Goal: Check status: Check status

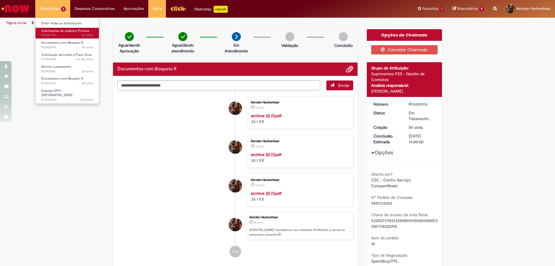
click at [74, 34] on span "6h atrás 6 horas atrás R13457354" at bounding box center [67, 35] width 52 height 5
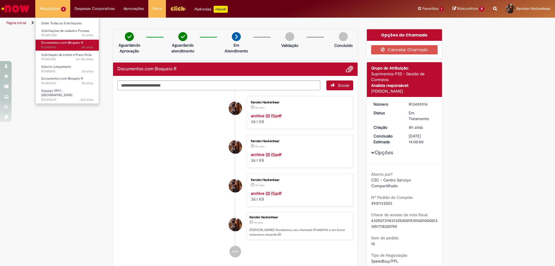
click at [82, 47] on span "8h atrás 8 horas atrás R13455916" at bounding box center [67, 47] width 52 height 5
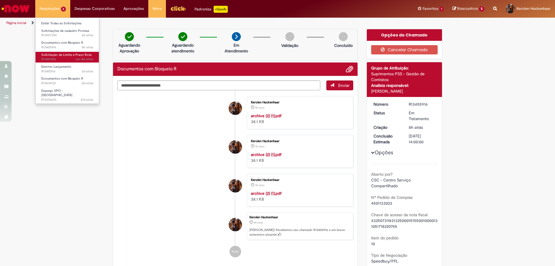
click at [68, 56] on span "Solicitação de Limite e Prazo Rota" at bounding box center [66, 55] width 50 height 4
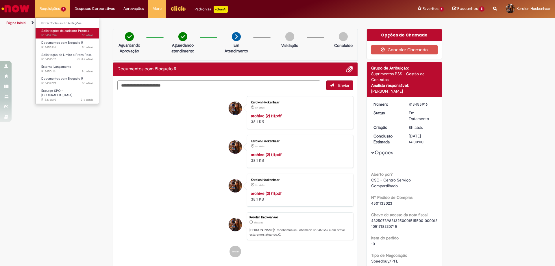
click at [68, 37] on span "6h atrás 6 horas atrás R13457354" at bounding box center [67, 35] width 52 height 5
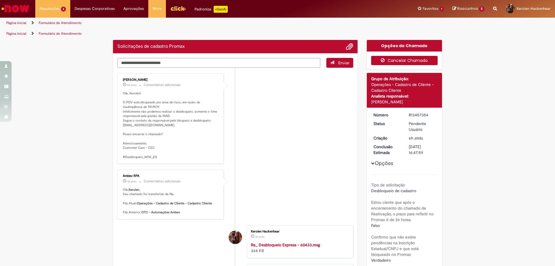
click at [386, 62] on button "Cancelar Chamado" at bounding box center [404, 60] width 67 height 9
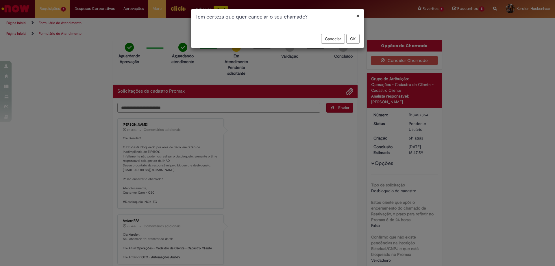
click at [354, 37] on button "OK" at bounding box center [352, 39] width 13 height 10
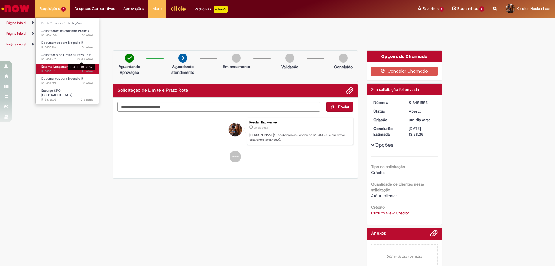
click at [78, 64] on link "Estorno Lançamento 2d atrás 2 dias atrás R13450116" at bounding box center [68, 69] width 64 height 11
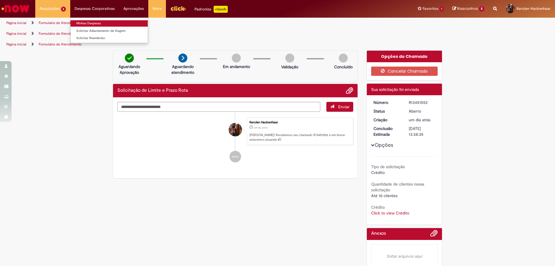
click at [92, 23] on link "Minhas Despesas" at bounding box center [109, 23] width 77 height 6
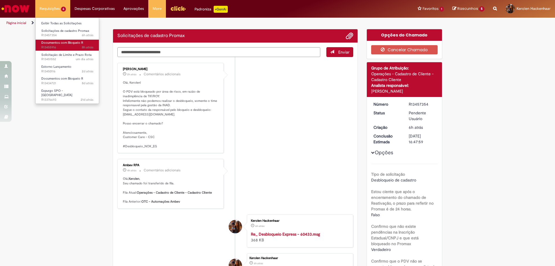
click at [75, 41] on span "Documentos com Bloqueio R" at bounding box center [62, 42] width 42 height 4
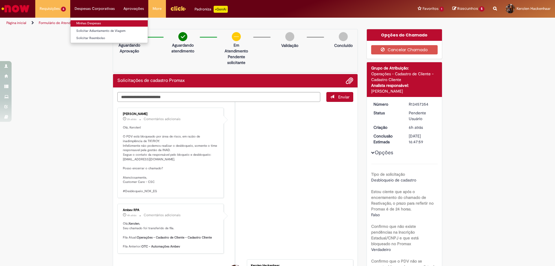
click at [110, 23] on link "Minhas Despesas" at bounding box center [109, 23] width 77 height 6
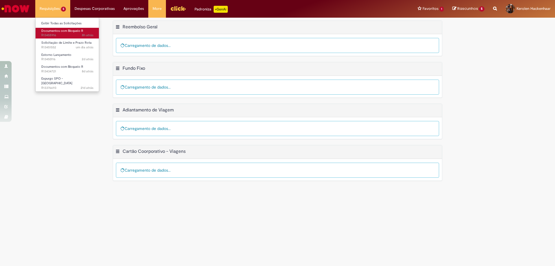
click at [81, 31] on span "Documentos com Bloqueio R" at bounding box center [62, 31] width 42 height 4
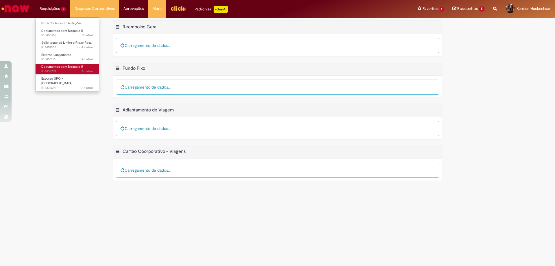
click at [82, 68] on span "Documentos com Bloqueio R" at bounding box center [62, 66] width 42 height 4
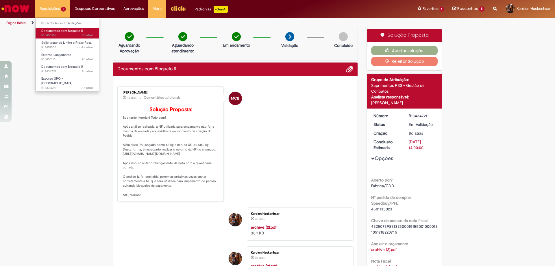
click at [66, 32] on span "Documentos com Bloqueio R" at bounding box center [62, 31] width 42 height 4
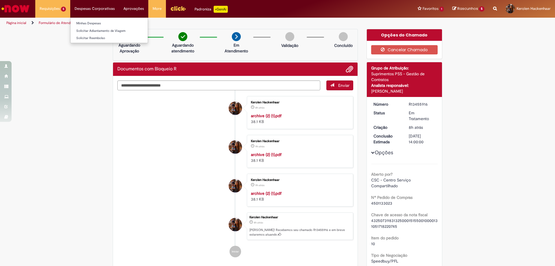
click at [89, 19] on ul "Minhas Despesas Solicitar Adiantamento de Viagem Solicitar Reembolso" at bounding box center [109, 30] width 78 height 26
click at [95, 20] on link "Minhas Despesas" at bounding box center [109, 23] width 77 height 6
